Goal: Task Accomplishment & Management: Manage account settings

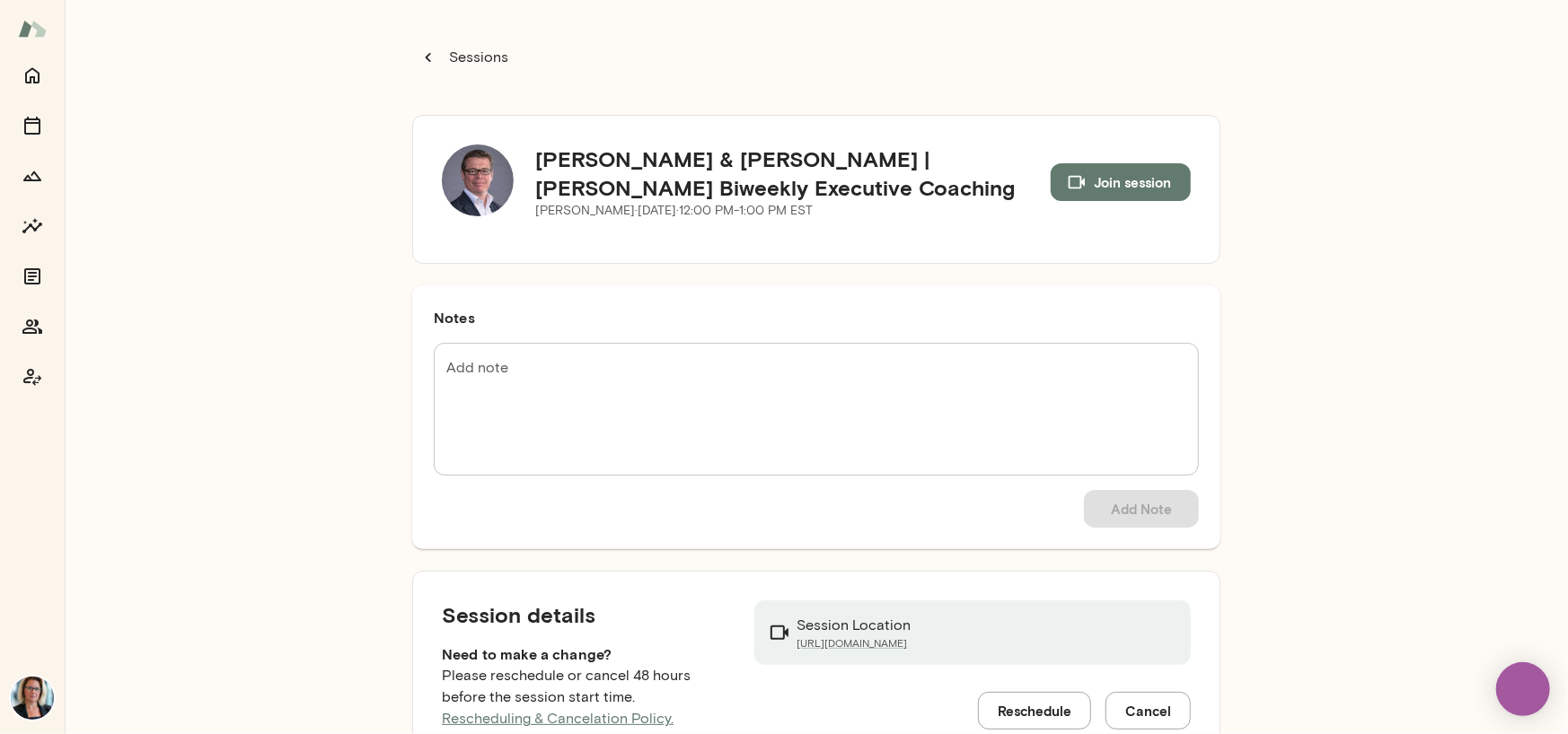
click at [486, 189] on img at bounding box center [477, 180] width 72 height 72
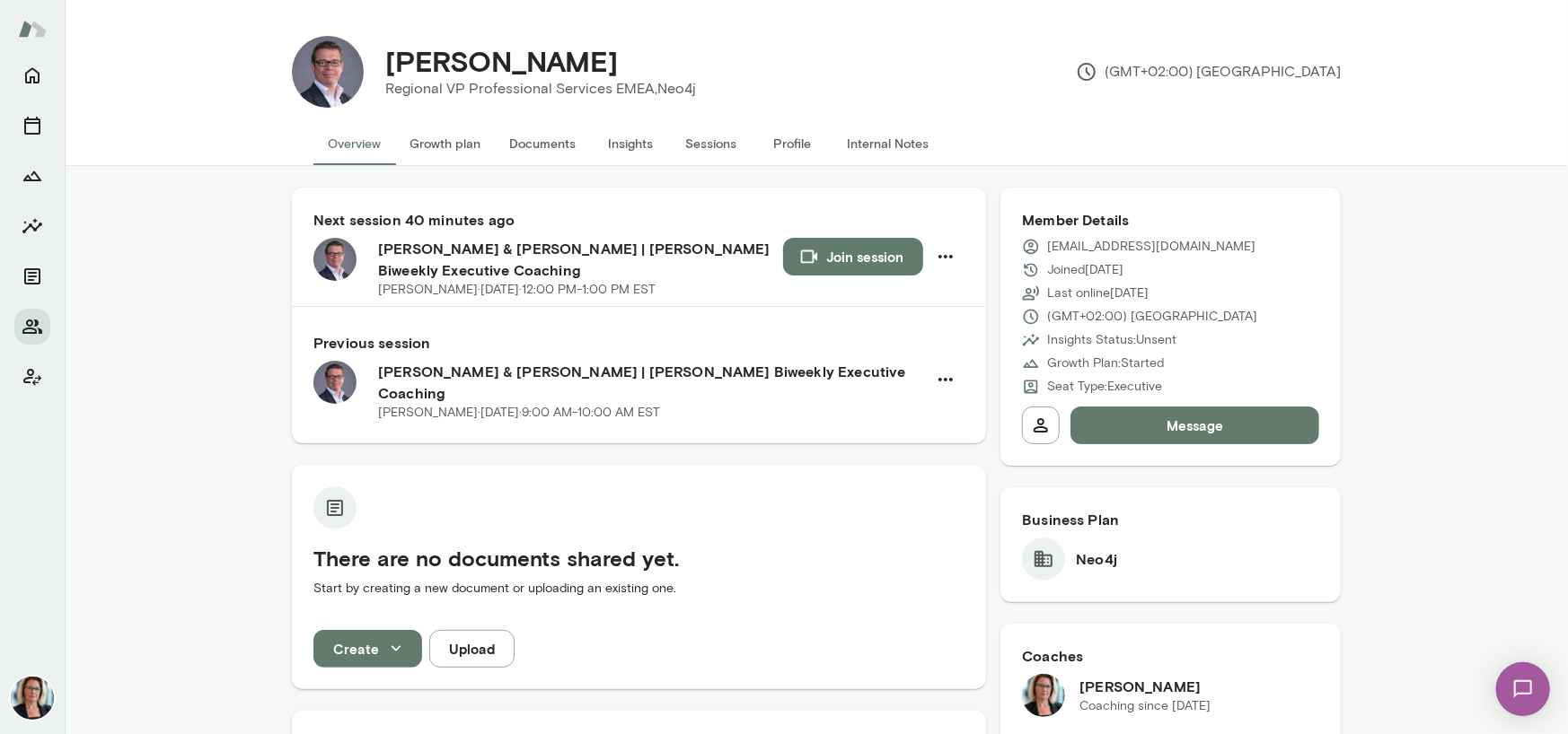
click at [721, 142] on button "Sessions" at bounding box center [711, 143] width 81 height 43
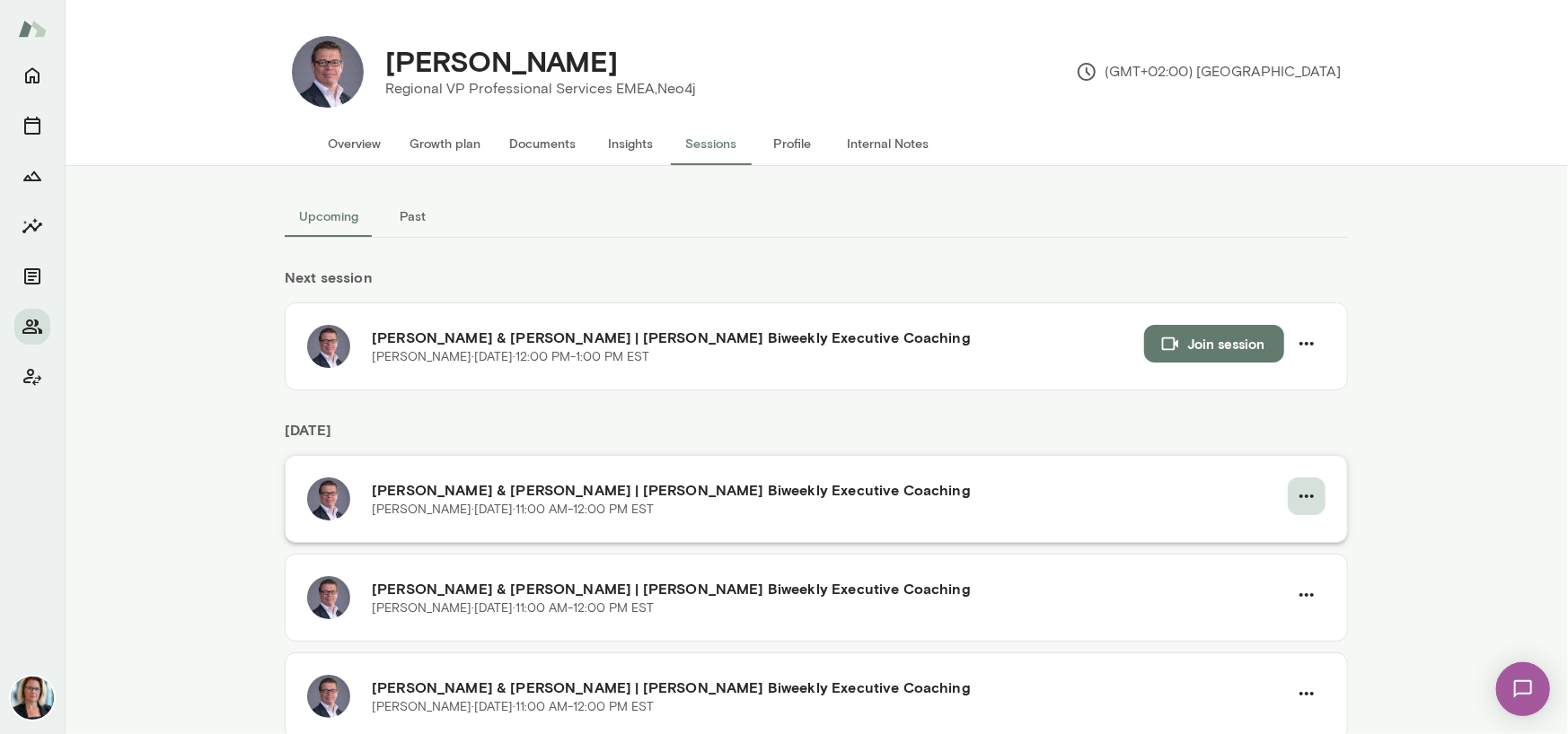
click at [1295, 496] on icon "button" at bounding box center [1306, 496] width 21 height 21
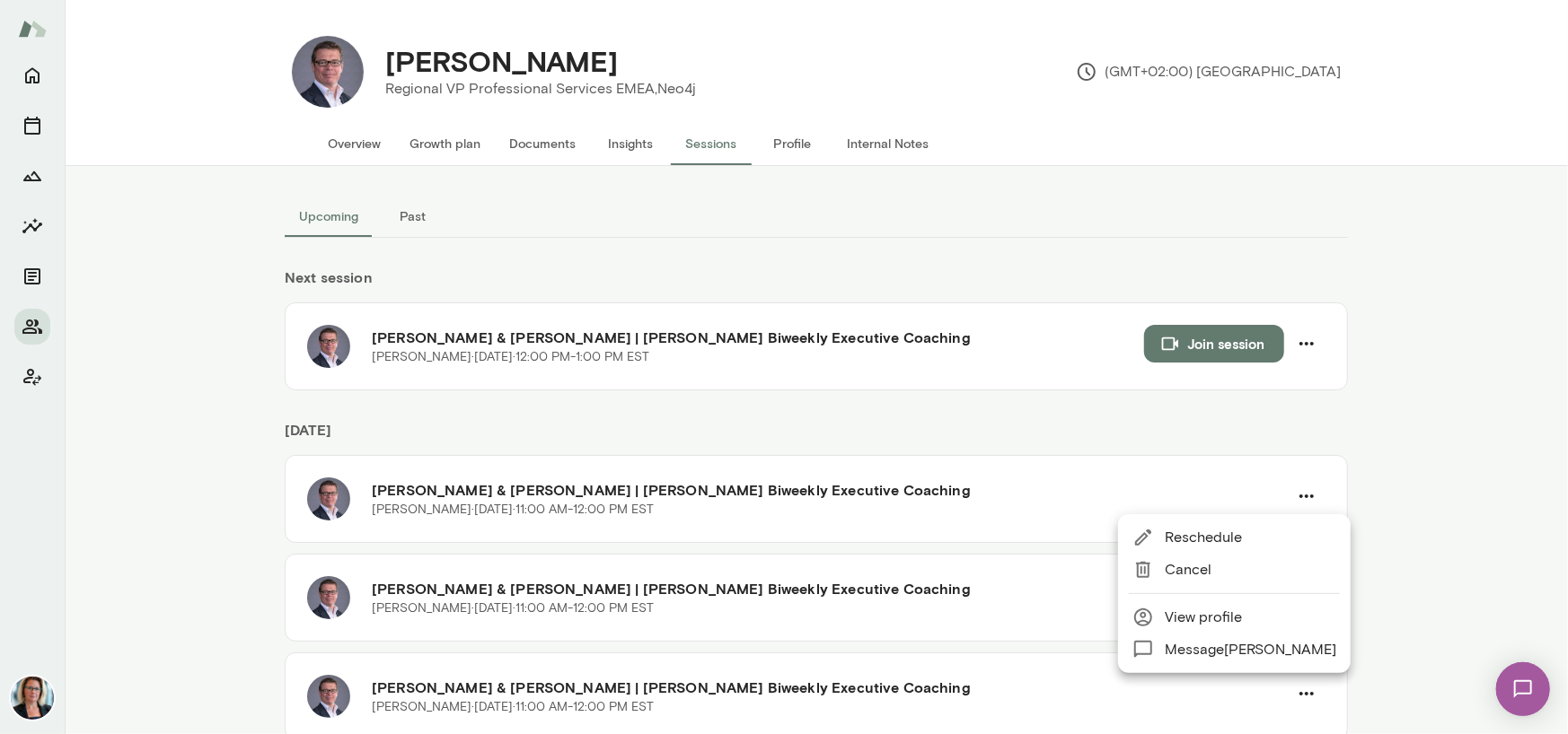
click at [1209, 537] on span "Reschedule" at bounding box center [1250, 537] width 172 height 21
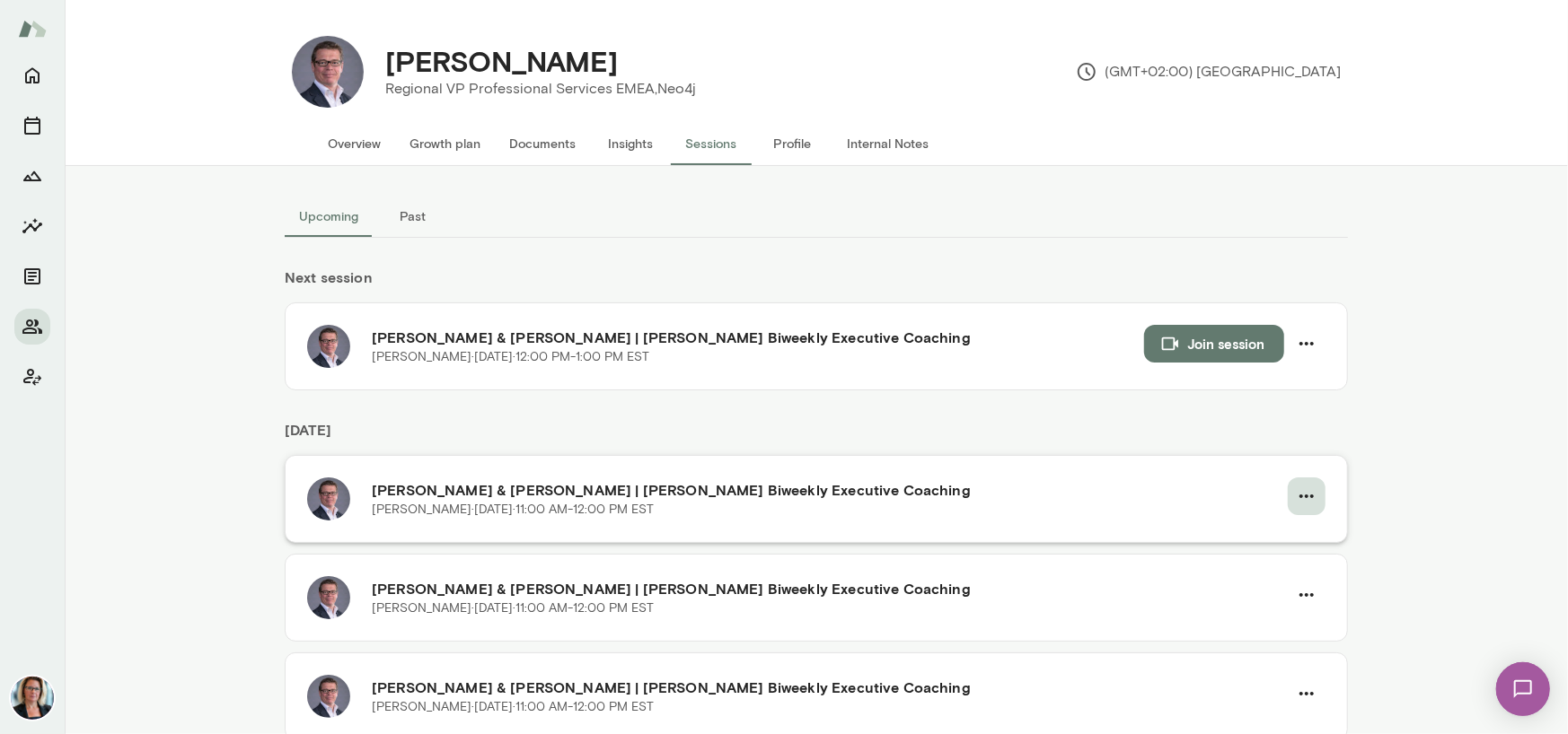
click at [1295, 500] on icon "button" at bounding box center [1306, 496] width 21 height 21
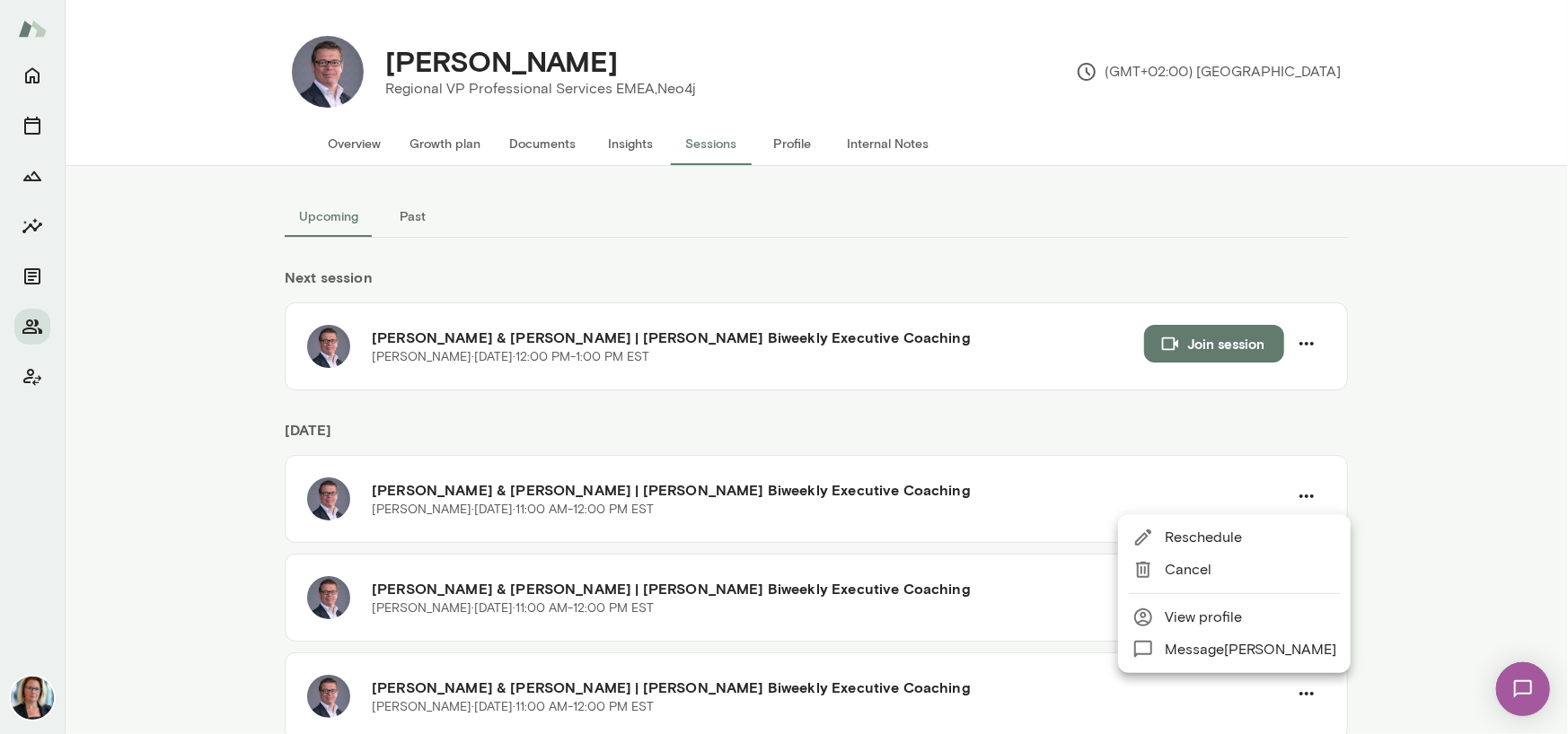
click at [1195, 539] on span "Reschedule" at bounding box center [1250, 537] width 172 height 21
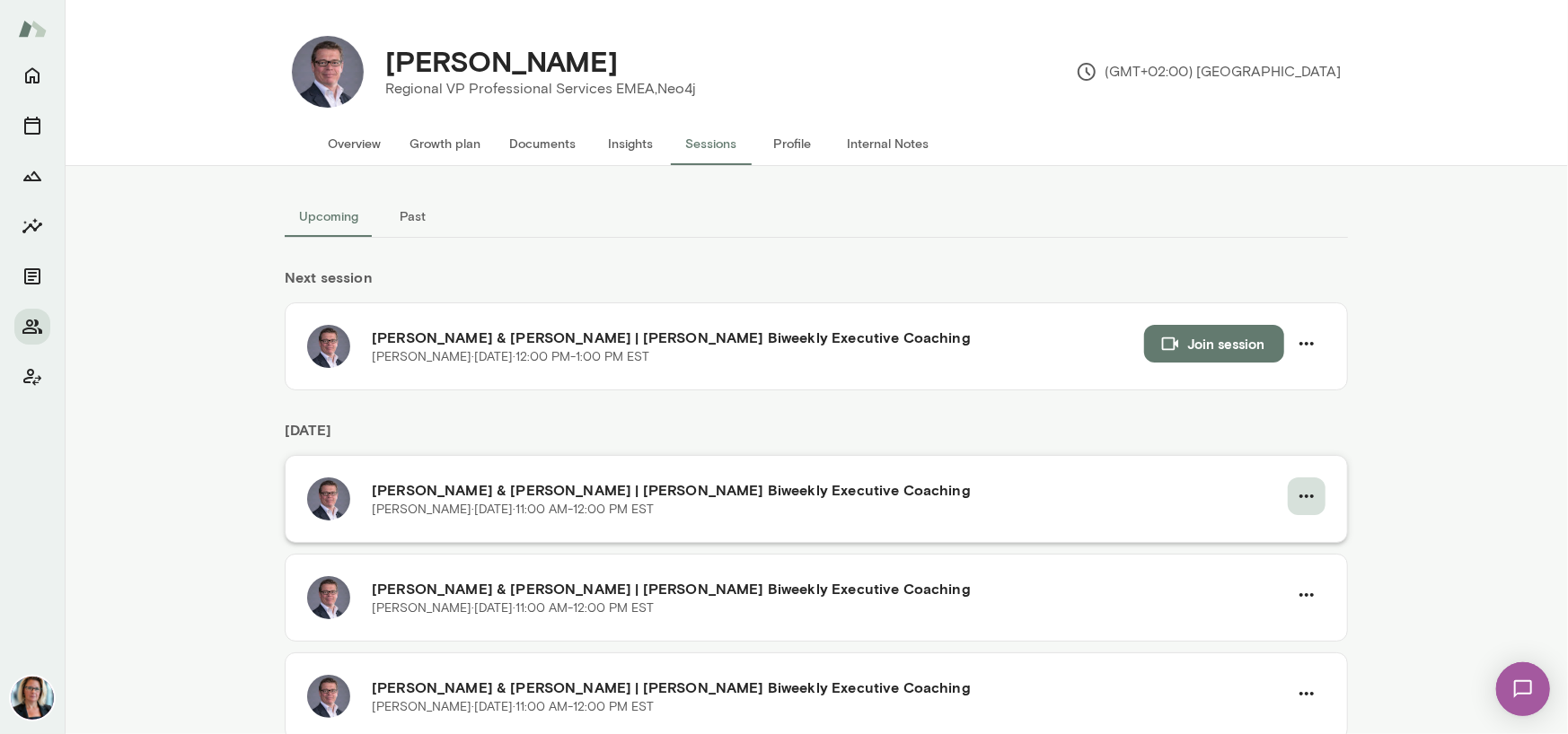
click at [1302, 487] on icon "button" at bounding box center [1306, 496] width 21 height 21
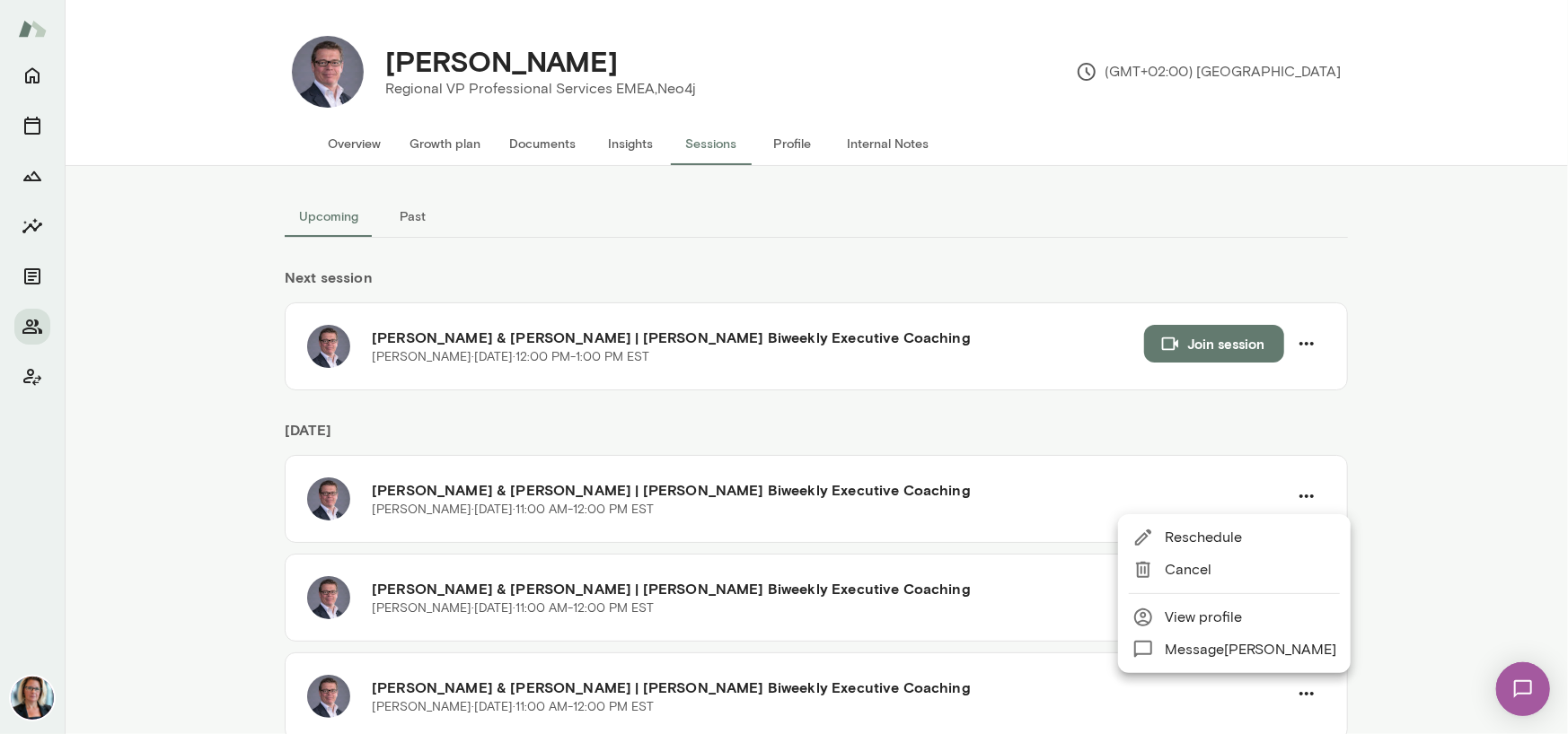
click at [1217, 535] on span "Reschedule" at bounding box center [1250, 537] width 172 height 21
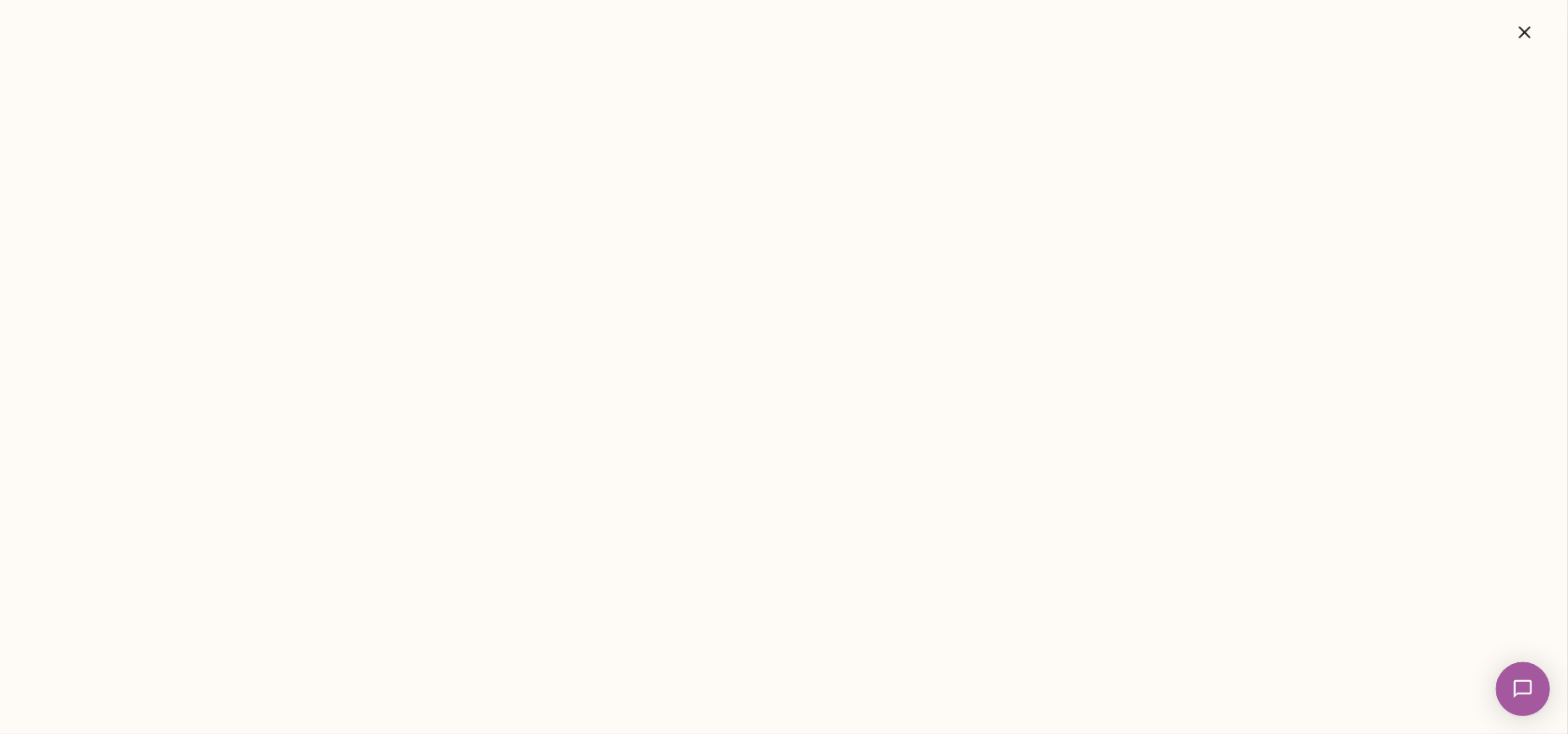
click at [1526, 38] on icon "button" at bounding box center [1525, 32] width 21 height 21
